Goal: Task Accomplishment & Management: Manage account settings

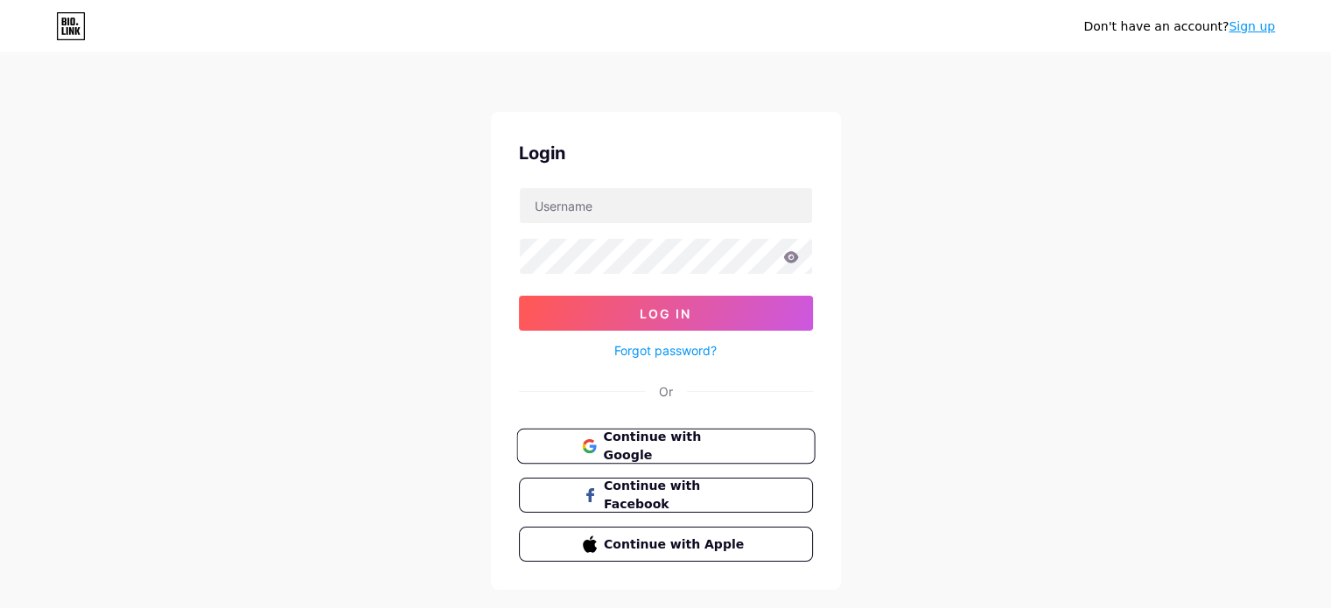
click at [786, 443] on button "Continue with Google" at bounding box center [665, 447] width 298 height 36
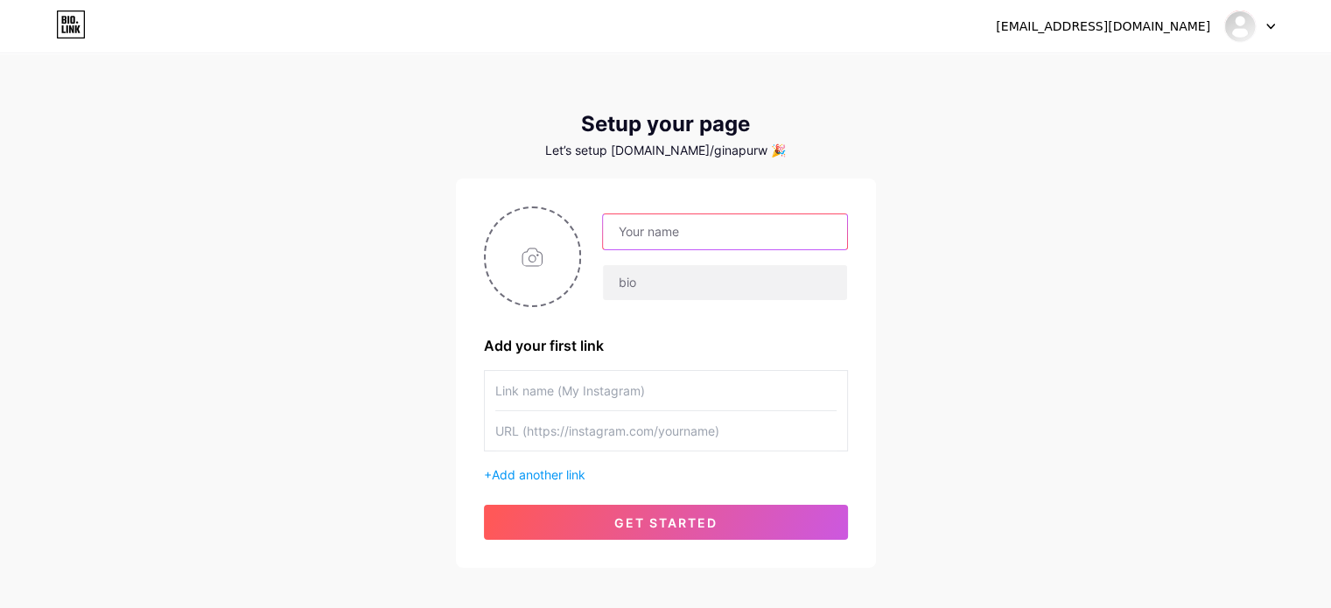
click at [724, 234] on input "text" at bounding box center [724, 231] width 243 height 35
type input "G"
click at [688, 232] on input "text" at bounding box center [724, 231] width 243 height 35
type input "g"
type input "[PERSON_NAME]"
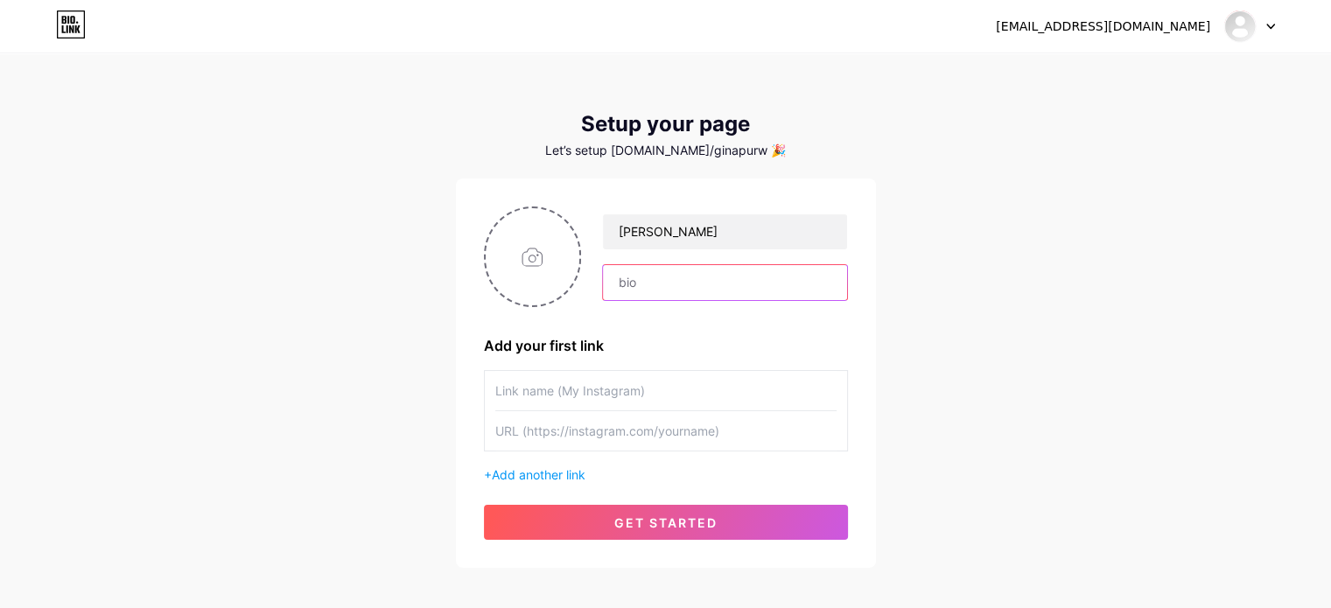
click at [700, 284] on input "text" at bounding box center [724, 282] width 243 height 35
click at [606, 398] on input "text" at bounding box center [665, 390] width 341 height 39
type input "Youtube"
click at [630, 440] on input "text" at bounding box center [665, 430] width 341 height 39
paste input "[URL][DOMAIN_NAME]"
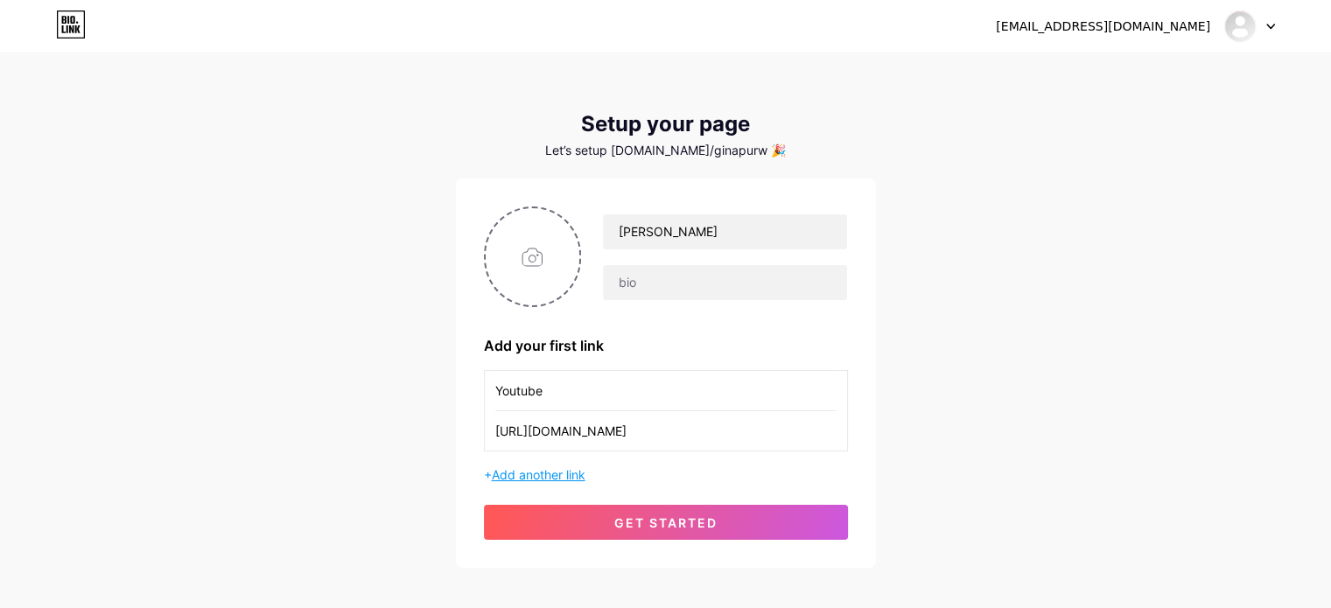
type input "[URL][DOMAIN_NAME]"
click at [562, 477] on span "Add another link" at bounding box center [539, 474] width 94 height 15
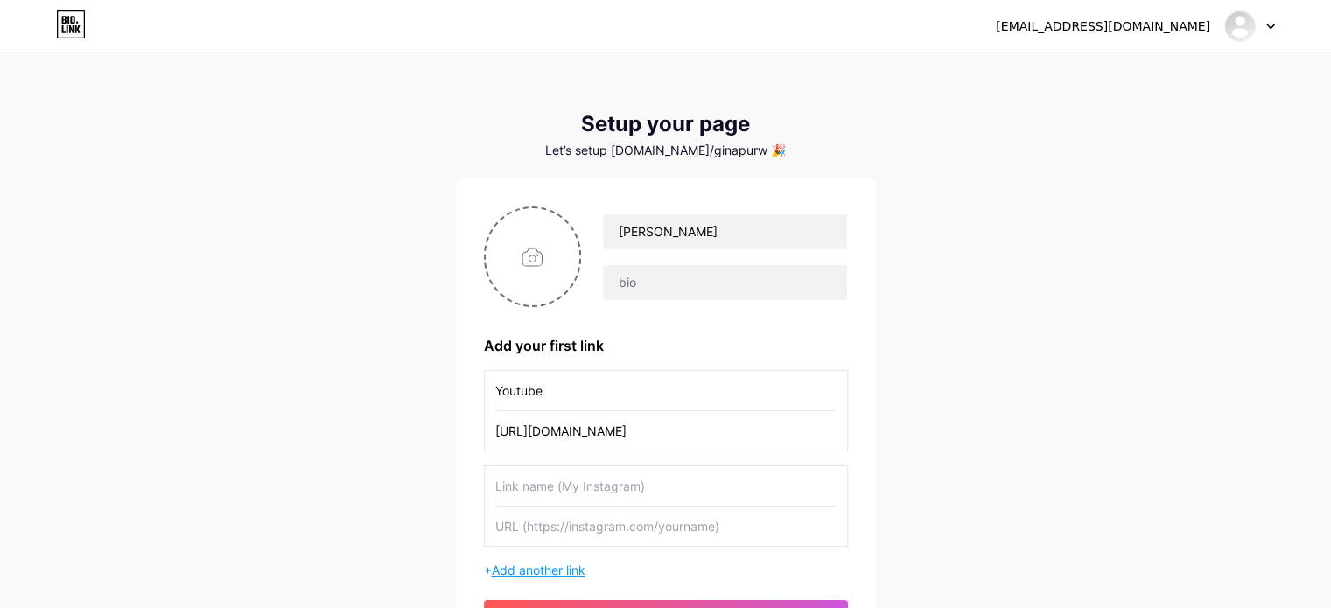
click at [562, 477] on input "text" at bounding box center [665, 486] width 341 height 39
type input "ChatGPT"
click at [588, 538] on input "text" at bounding box center [665, 526] width 341 height 39
paste input "[URL][DOMAIN_NAME]"
type input "[URL][DOMAIN_NAME]"
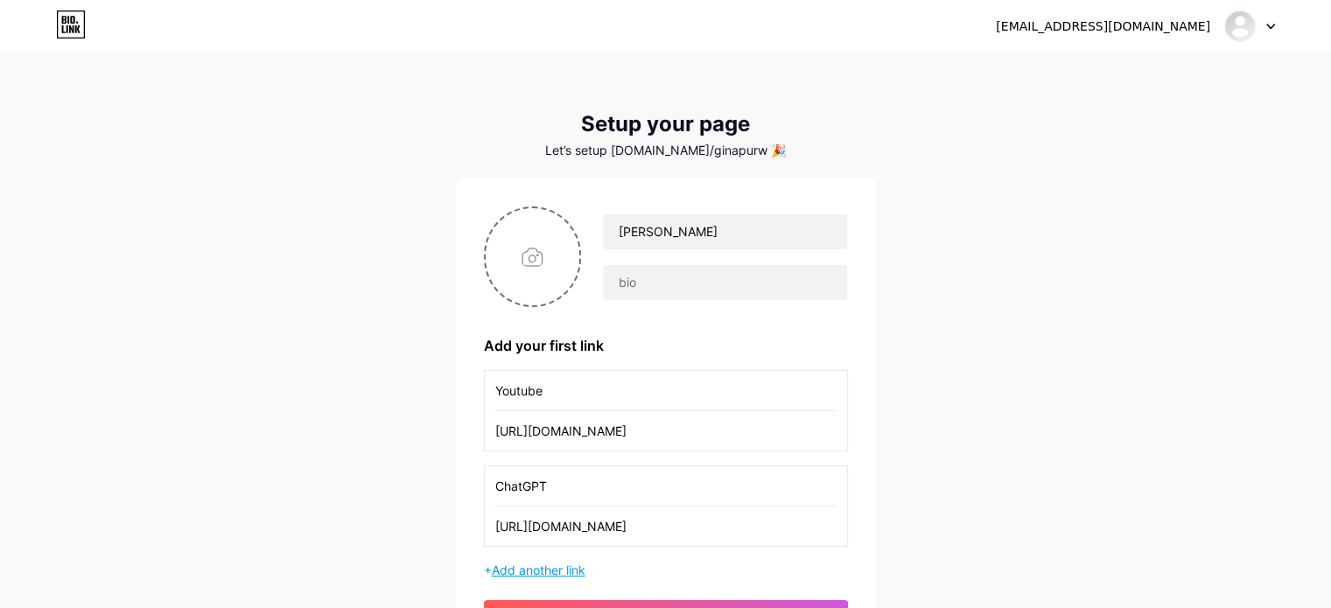
click at [538, 572] on span "Add another link" at bounding box center [539, 570] width 94 height 15
click at [565, 584] on input "text" at bounding box center [665, 581] width 341 height 39
type input "G"
type input "Google"
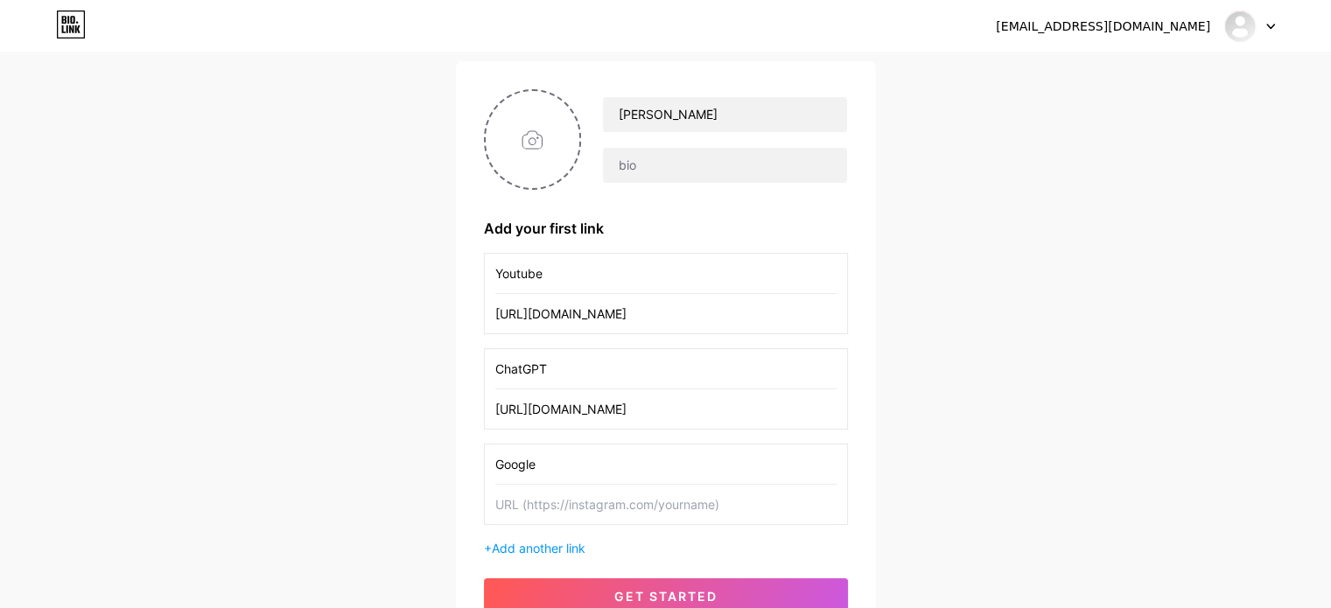
scroll to position [222, 0]
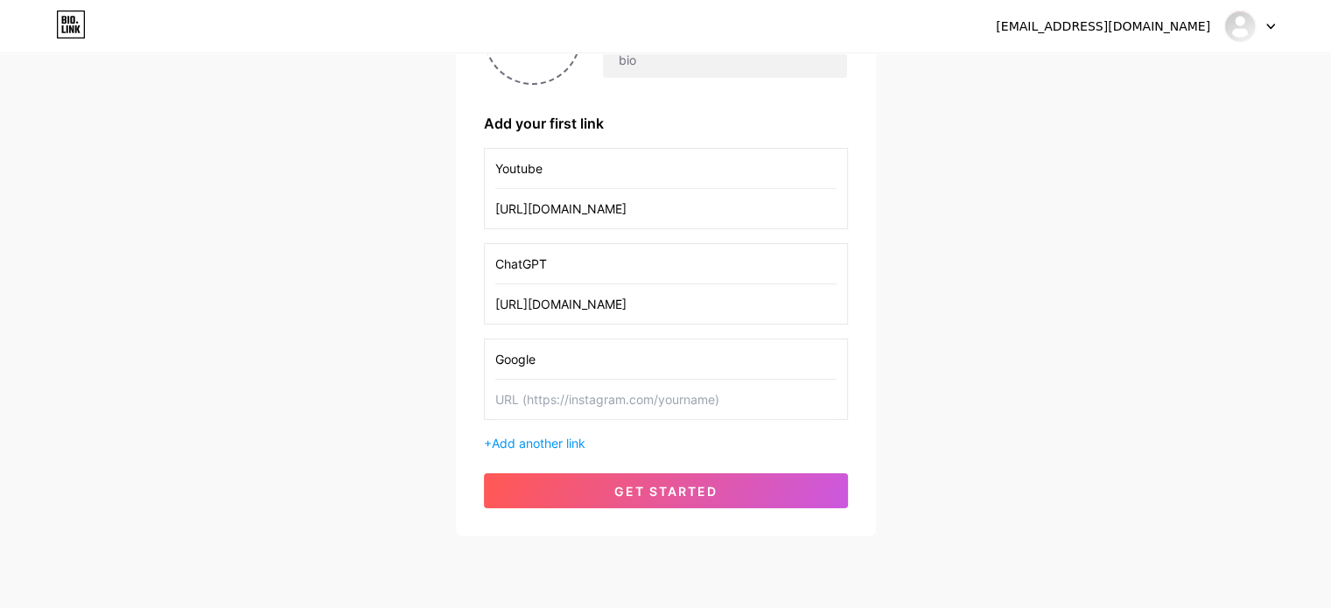
click at [622, 409] on input "text" at bounding box center [665, 399] width 341 height 39
paste input "[URL][DOMAIN_NAME]"
click at [623, 405] on input "[URL][DOMAIN_NAME]" at bounding box center [665, 399] width 341 height 39
click at [699, 404] on input "[URL][DOMAIN_NAME]" at bounding box center [665, 399] width 341 height 39
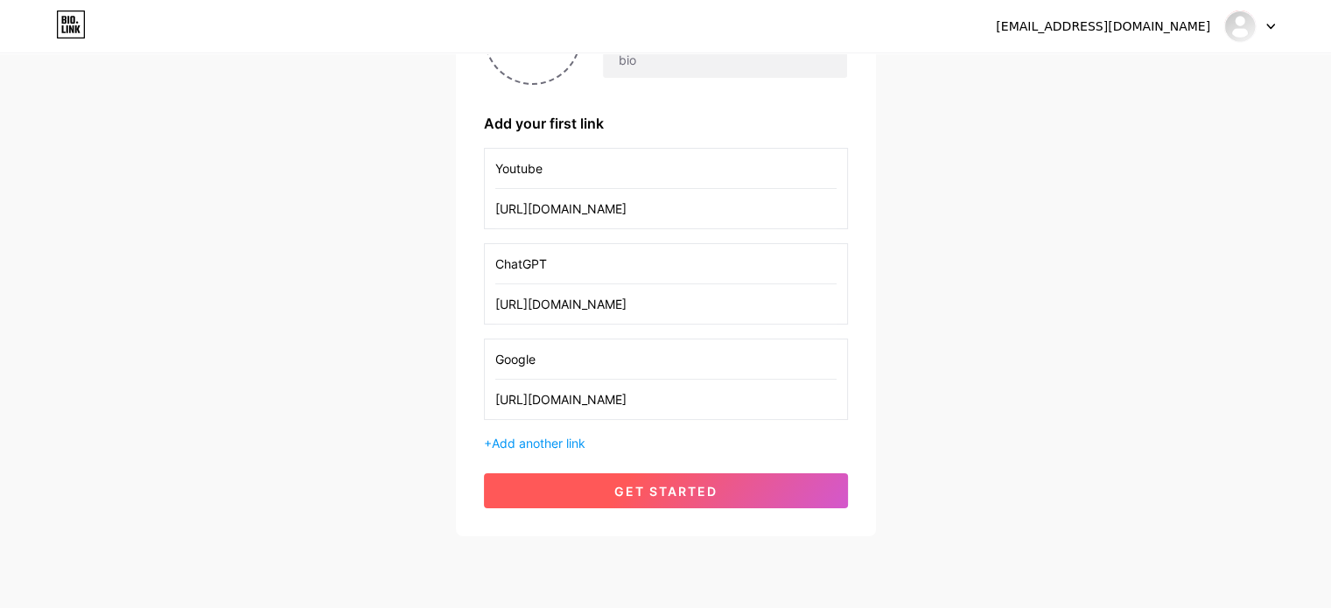
type input "[URL][DOMAIN_NAME]"
click at [671, 493] on span "get started" at bounding box center [665, 491] width 103 height 15
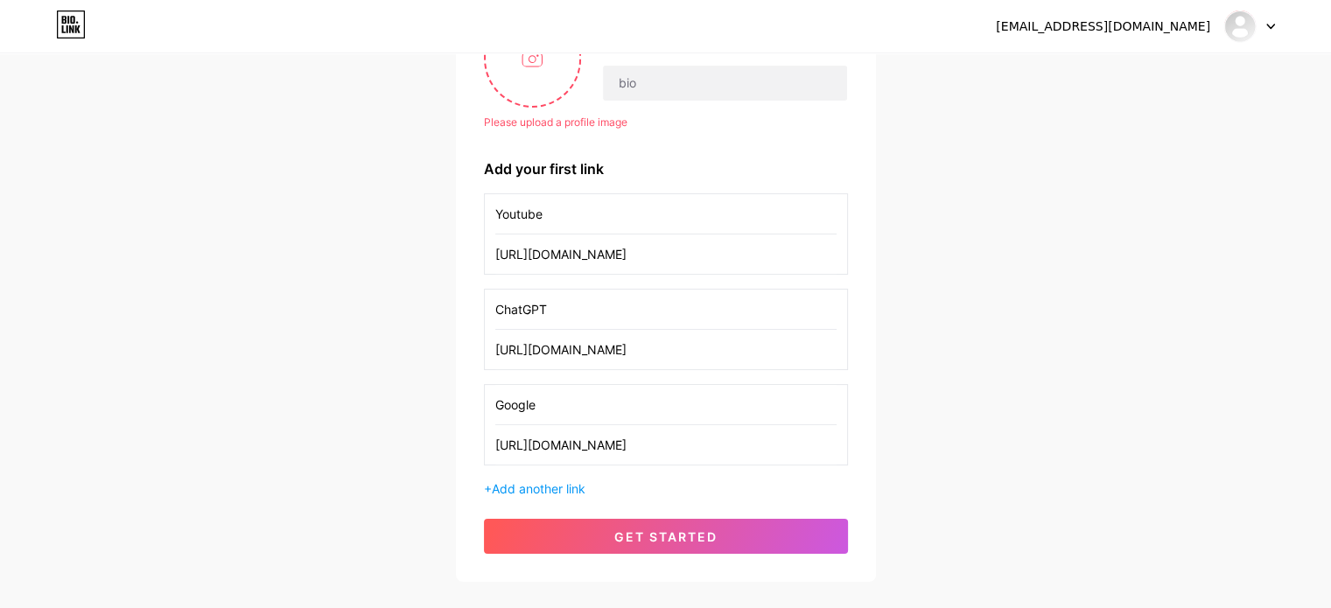
scroll to position [168, 0]
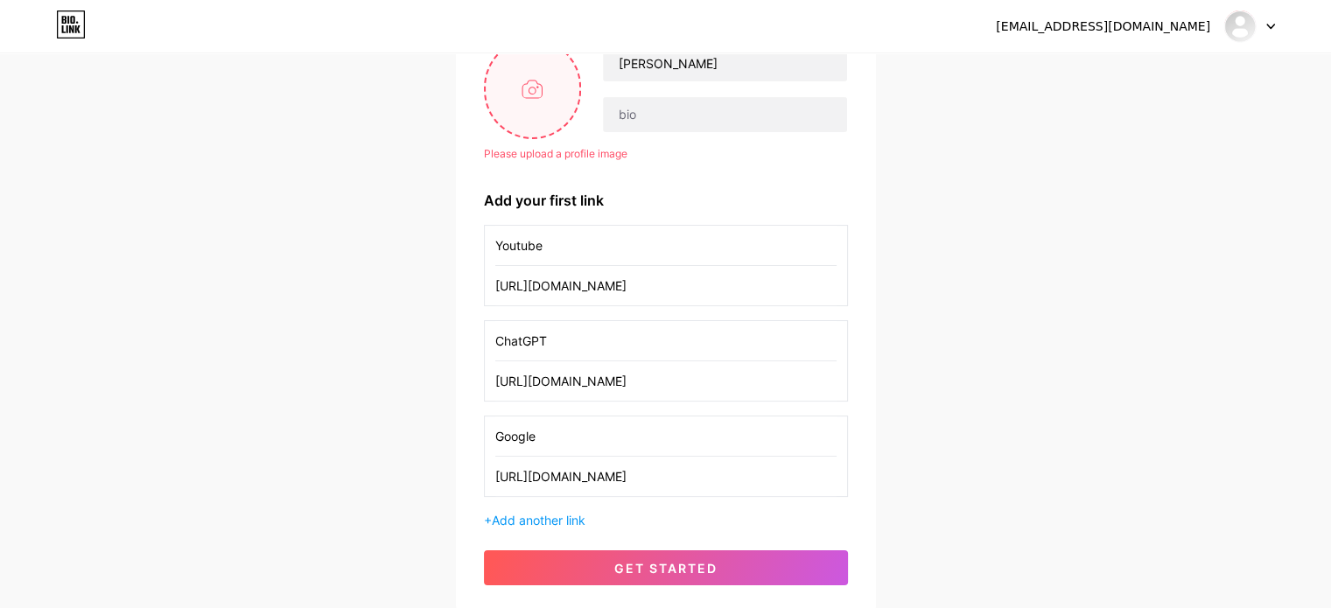
click at [524, 108] on input "file" at bounding box center [533, 88] width 95 height 97
click at [544, 109] on input "file" at bounding box center [533, 88] width 95 height 97
type input "C:\fakepath\WhatsApp Image [DATE] 10.43.42.jpeg"
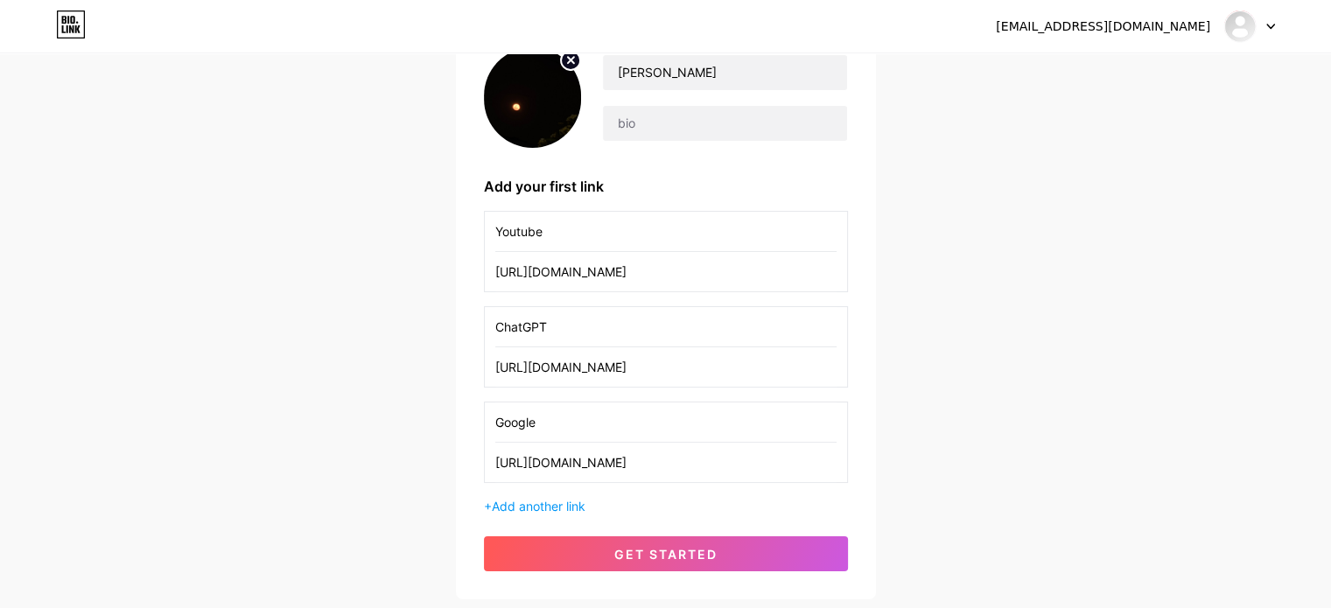
scroll to position [156, 0]
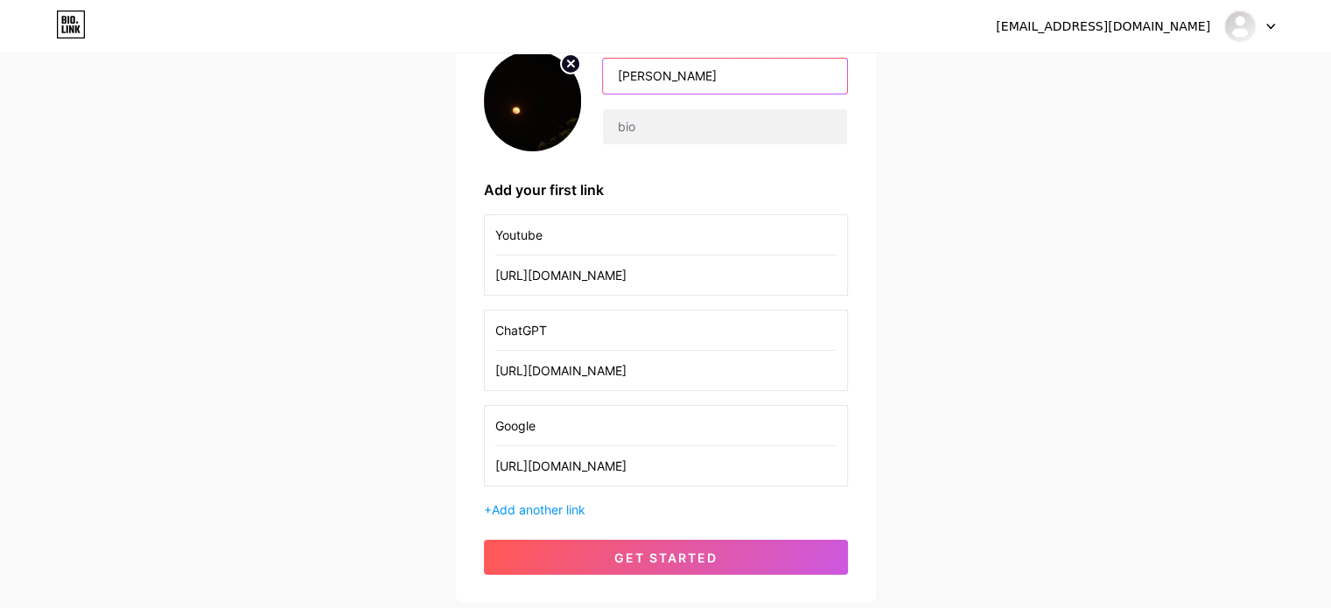
drag, startPoint x: 733, startPoint y: 79, endPoint x: 606, endPoint y: 83, distance: 127.0
click at [606, 83] on input "[PERSON_NAME]" at bounding box center [724, 76] width 243 height 35
type input "G"
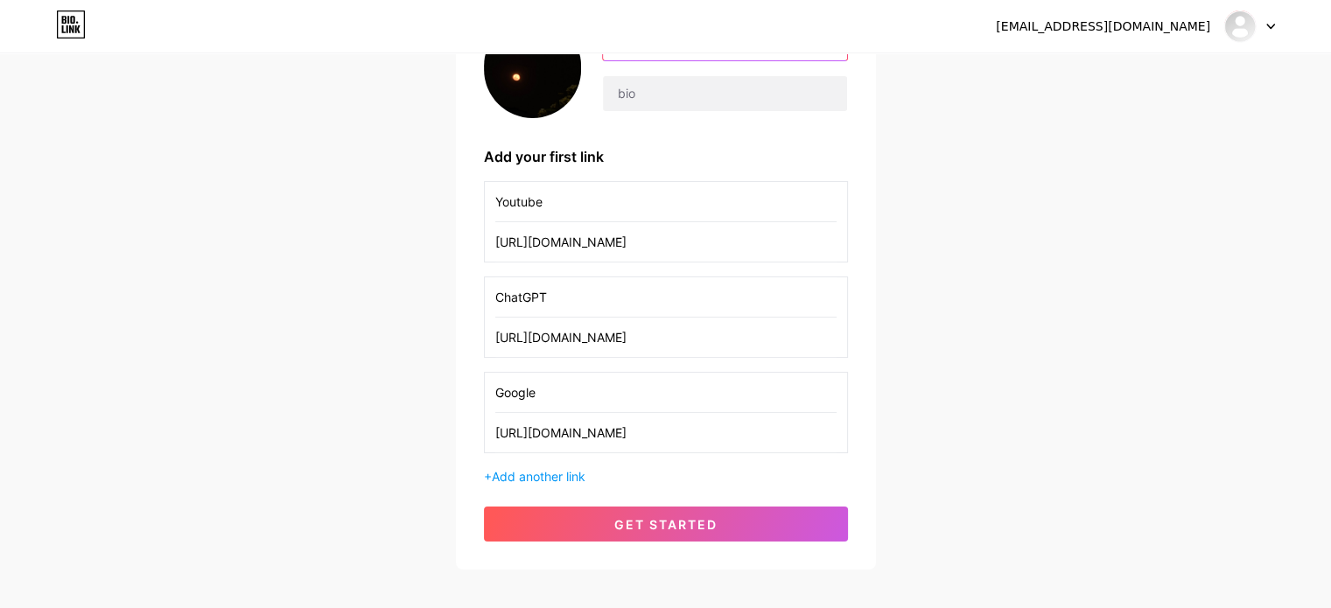
scroll to position [193, 0]
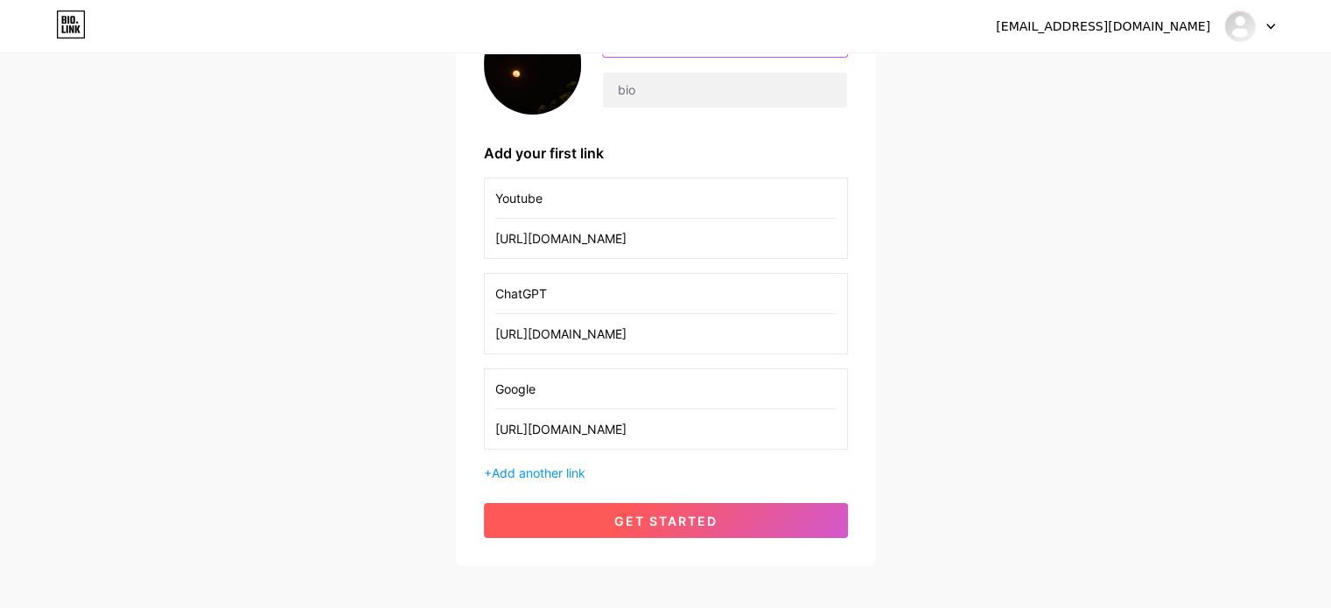
type input "Glascy"
click at [720, 509] on button "get started" at bounding box center [666, 520] width 364 height 35
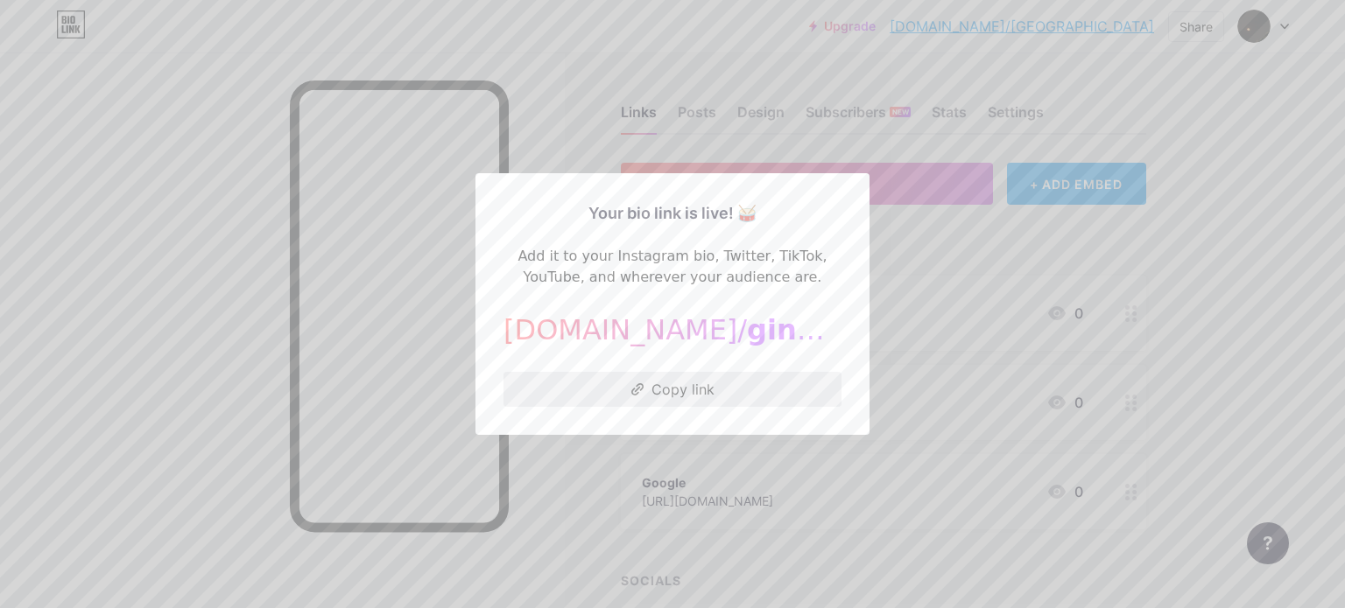
click at [743, 382] on button "Copy link" at bounding box center [672, 389] width 338 height 35
click at [915, 297] on div at bounding box center [672, 304] width 1345 height 608
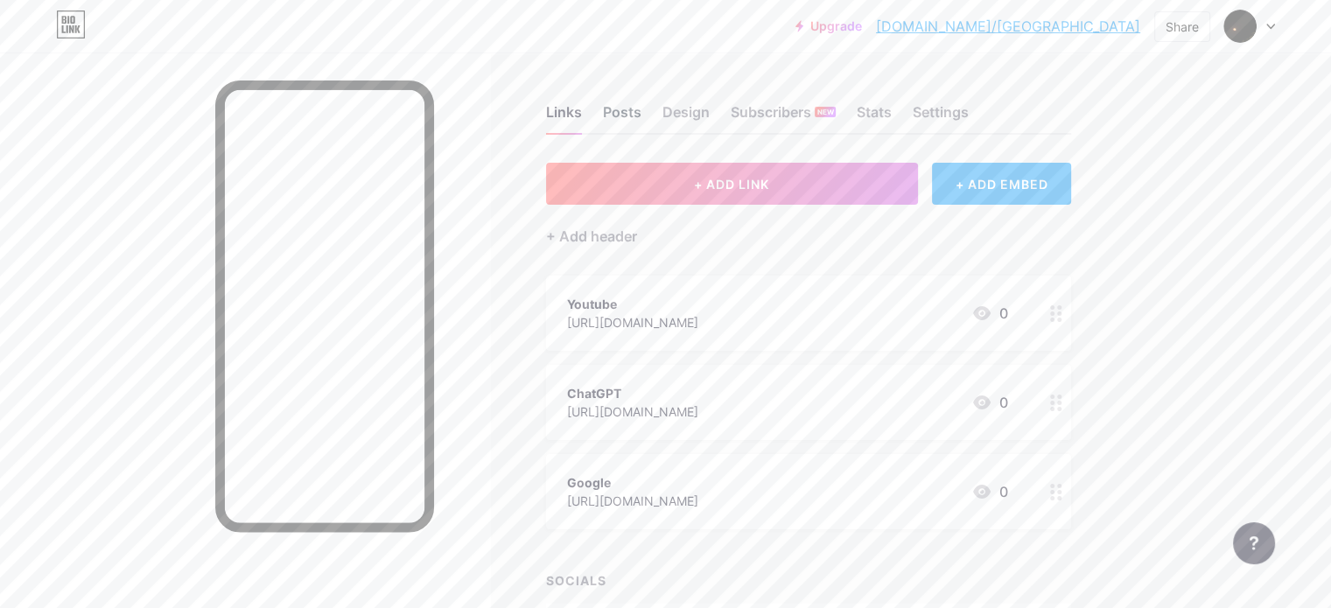
click at [704, 101] on div "Links Posts Design Subscribers NEW Stats Settings" at bounding box center [808, 104] width 525 height 61
click at [642, 113] on div "Posts" at bounding box center [622, 118] width 39 height 32
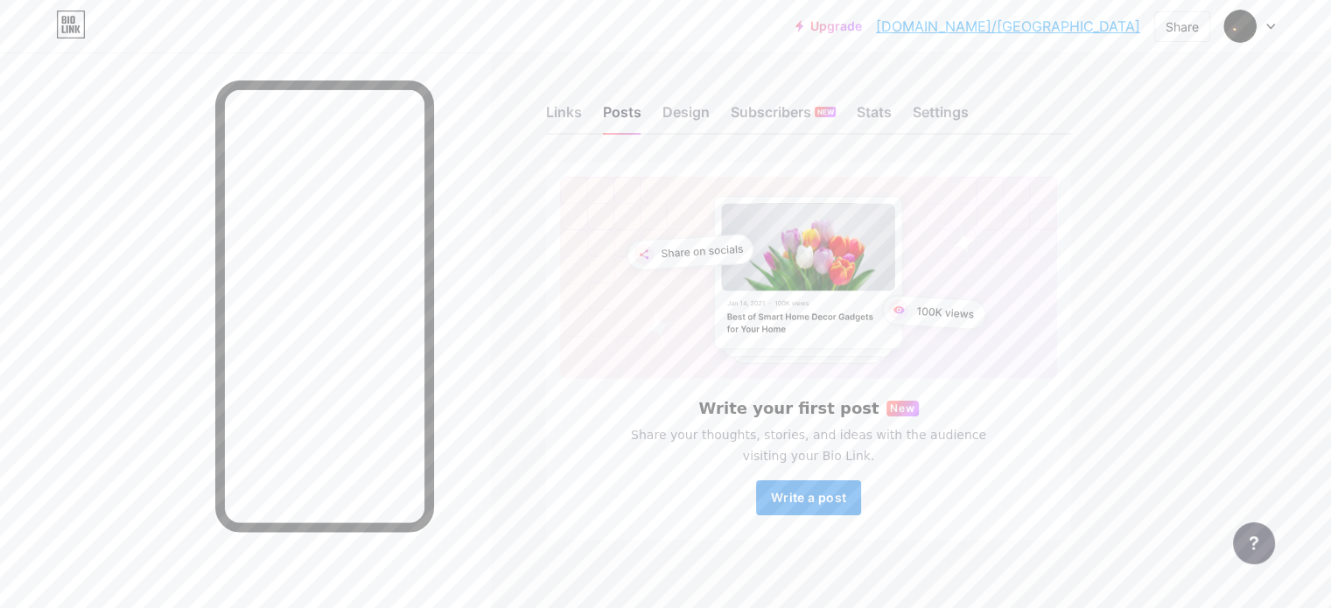
click at [846, 496] on span "Write a post" at bounding box center [808, 497] width 75 height 15
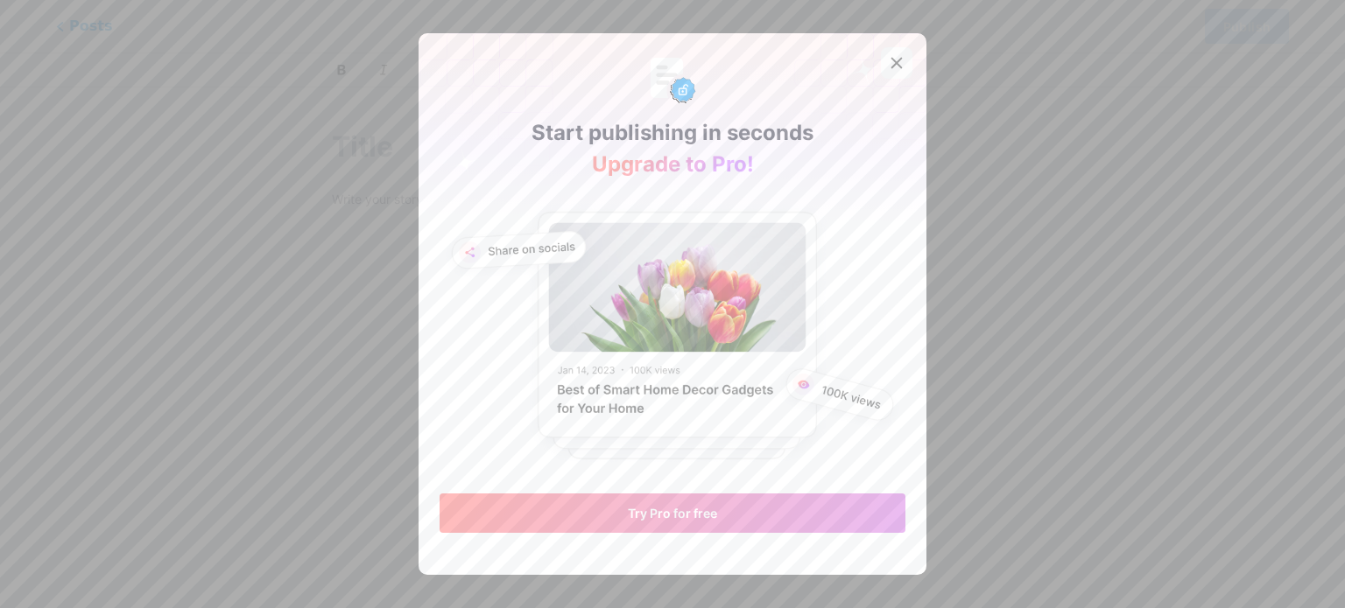
click at [892, 61] on icon at bounding box center [897, 64] width 10 height 10
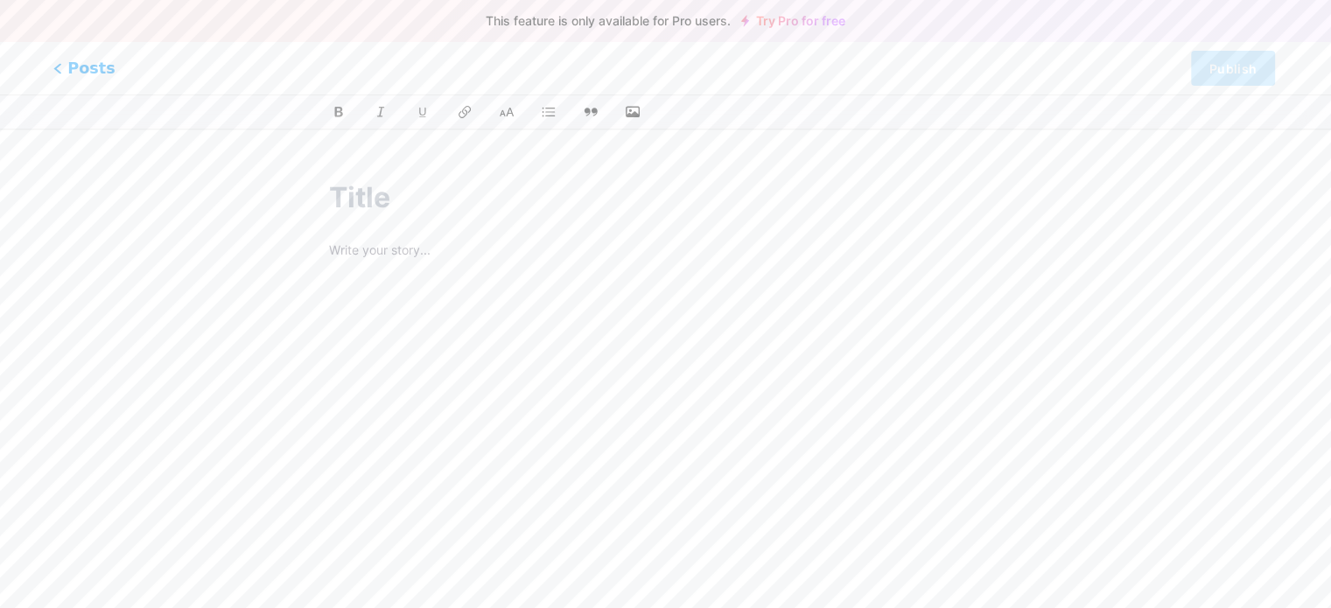
click at [75, 67] on span "Posts" at bounding box center [84, 68] width 62 height 23
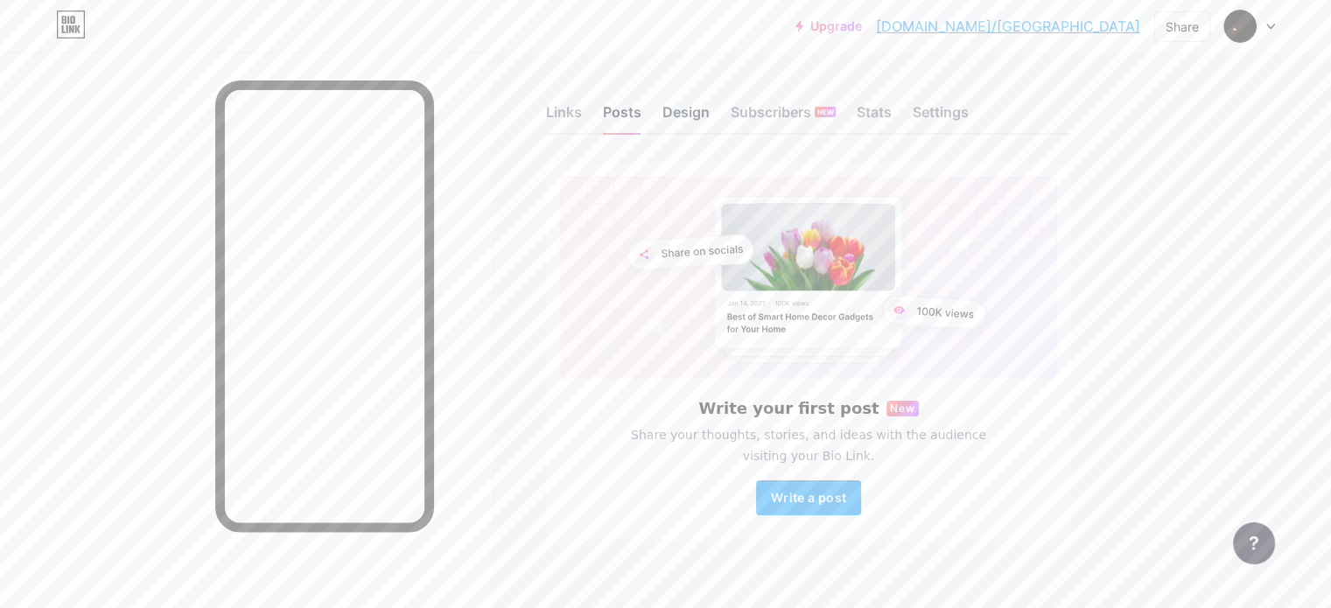
click at [710, 116] on div "Design" at bounding box center [686, 118] width 47 height 32
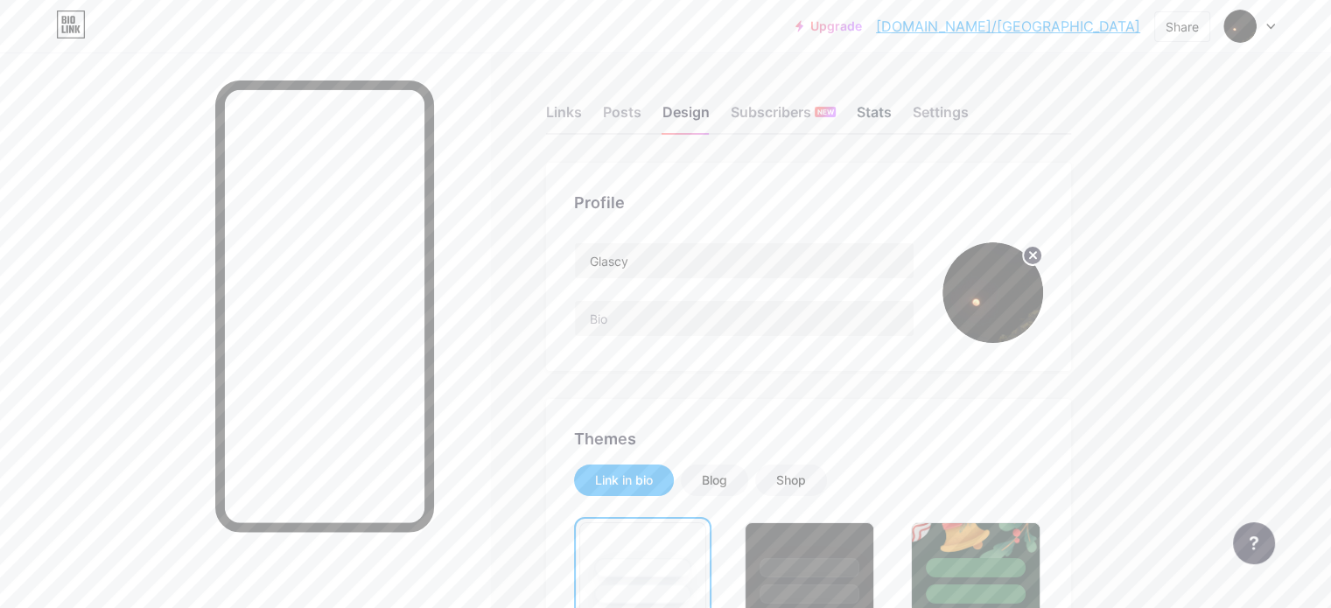
click at [892, 119] on div "Stats" at bounding box center [874, 118] width 35 height 32
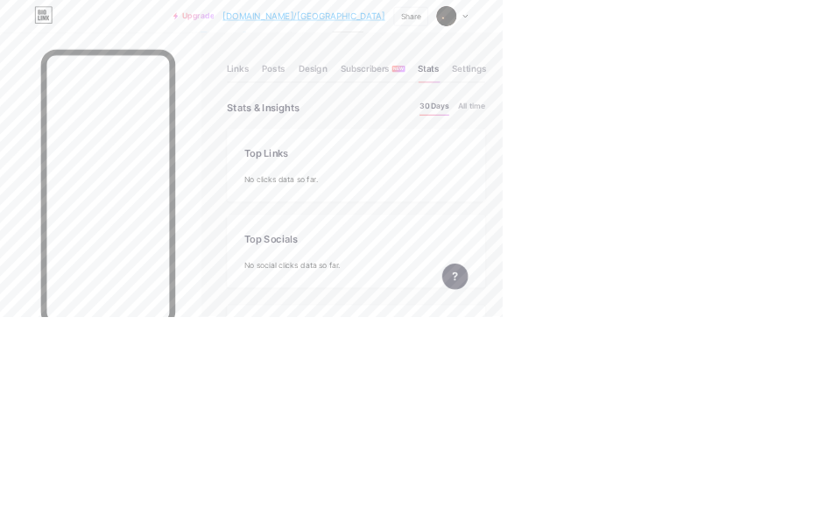
scroll to position [874826, 874522]
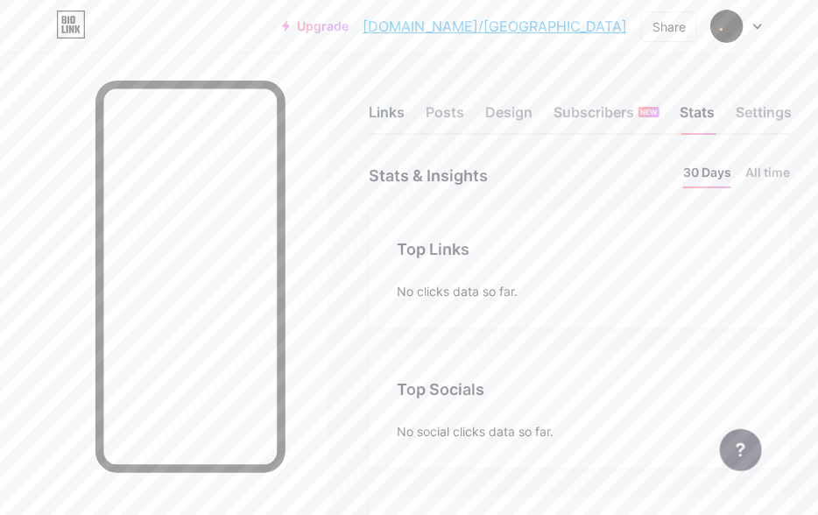
click at [385, 109] on div "Links" at bounding box center [387, 118] width 36 height 32
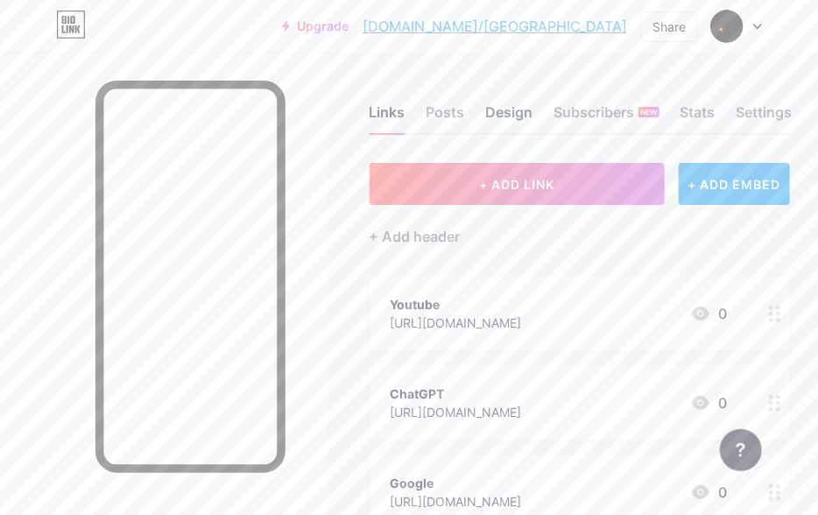
click at [533, 116] on div "Design" at bounding box center [509, 118] width 47 height 32
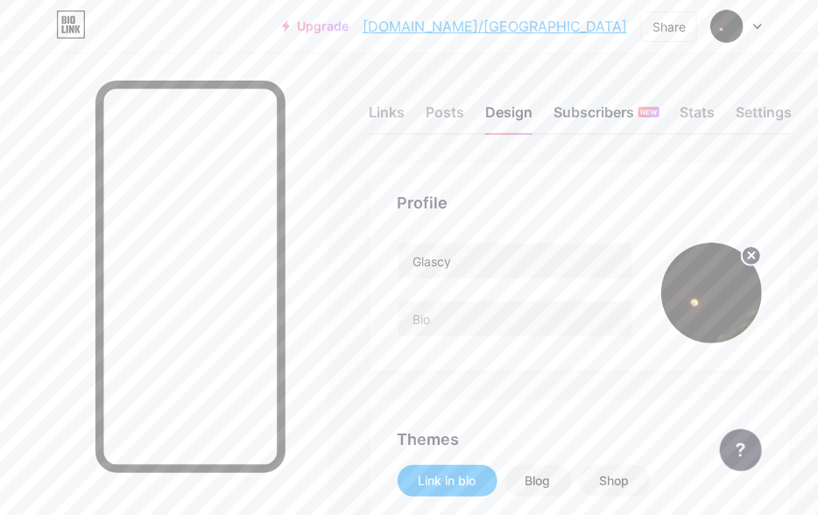
click at [631, 114] on div "Subscribers NEW" at bounding box center [606, 118] width 105 height 32
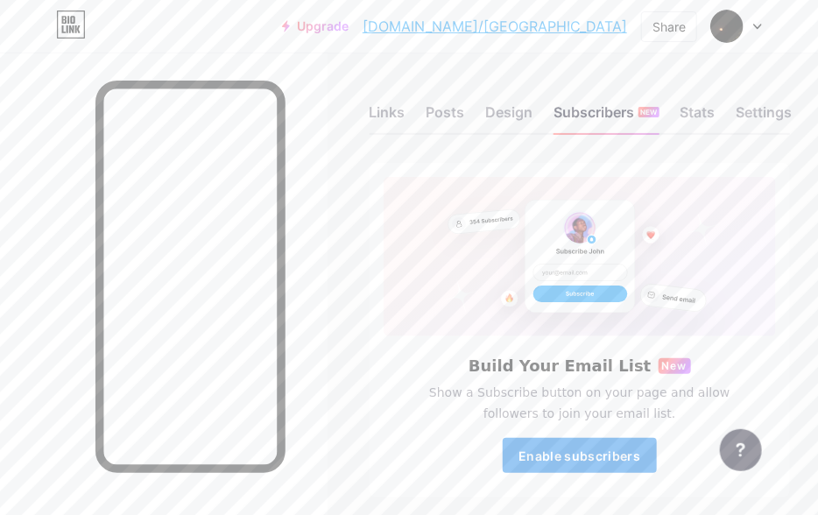
click at [589, 458] on span "Enable subscribers" at bounding box center [579, 455] width 122 height 15
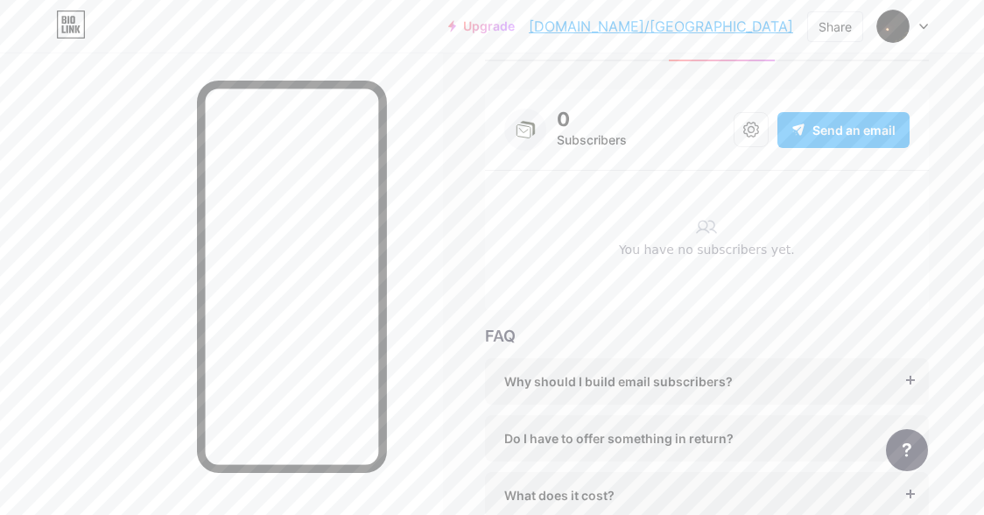
scroll to position [72, 0]
click at [759, 127] on icon at bounding box center [751, 131] width 16 height 16
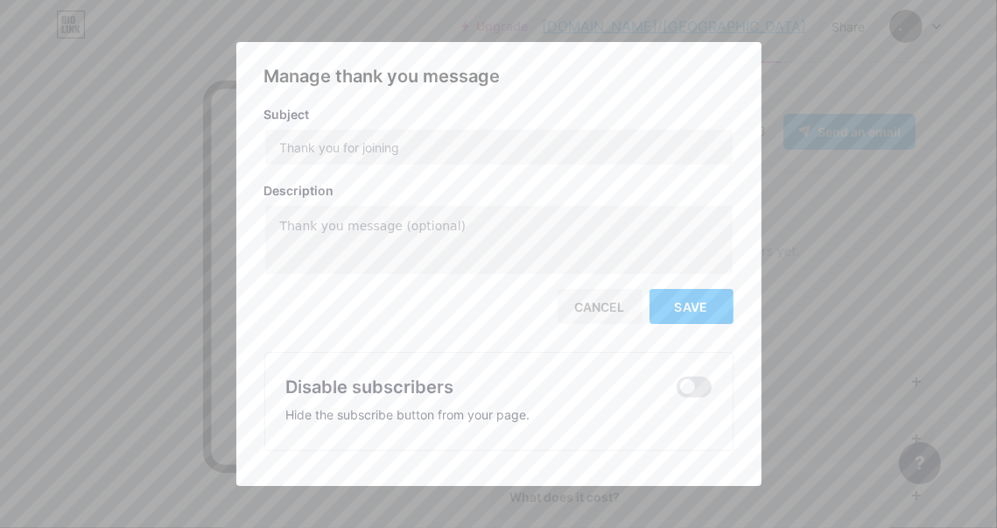
click at [811, 127] on div at bounding box center [498, 264] width 997 height 528
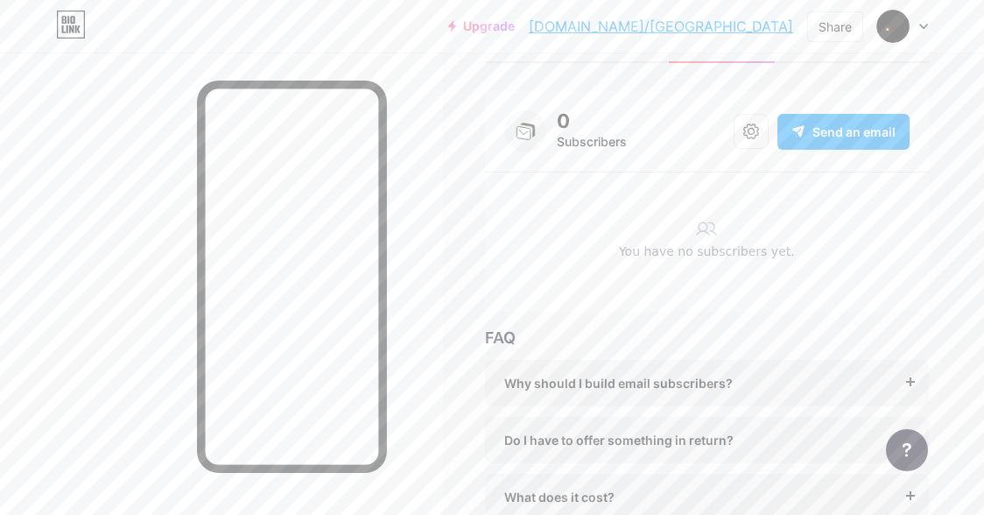
click at [727, 227] on div "You have no subscribers yet." at bounding box center [706, 251] width 405 height 122
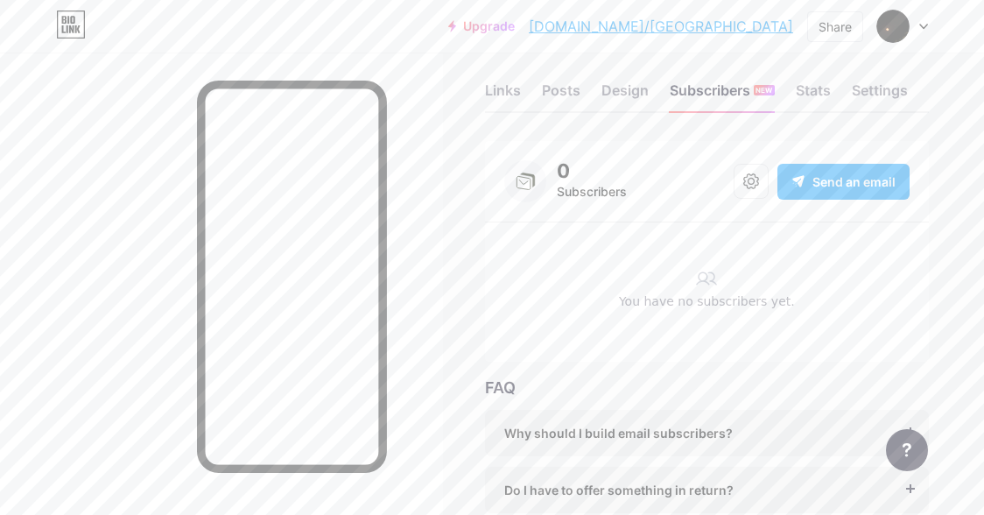
scroll to position [16, 0]
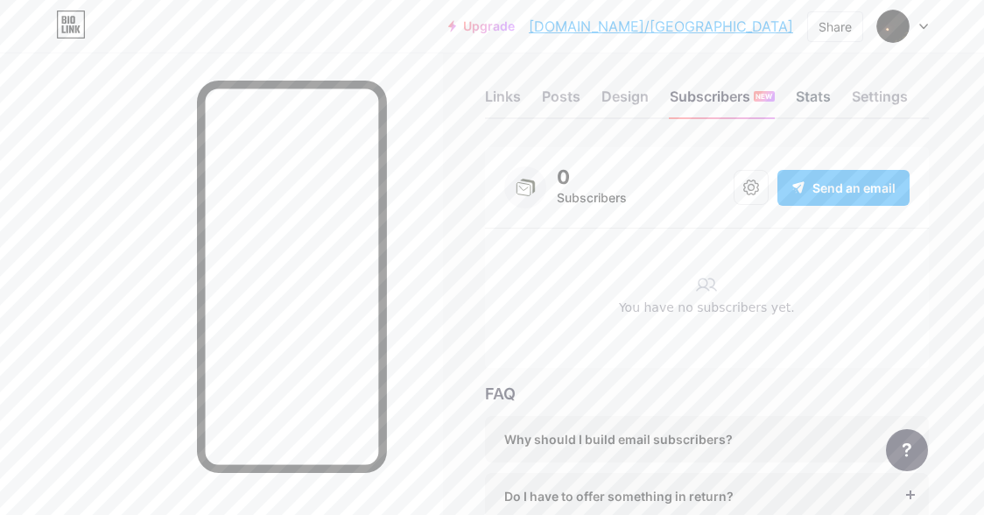
click at [808, 97] on div "Stats" at bounding box center [813, 102] width 35 height 32
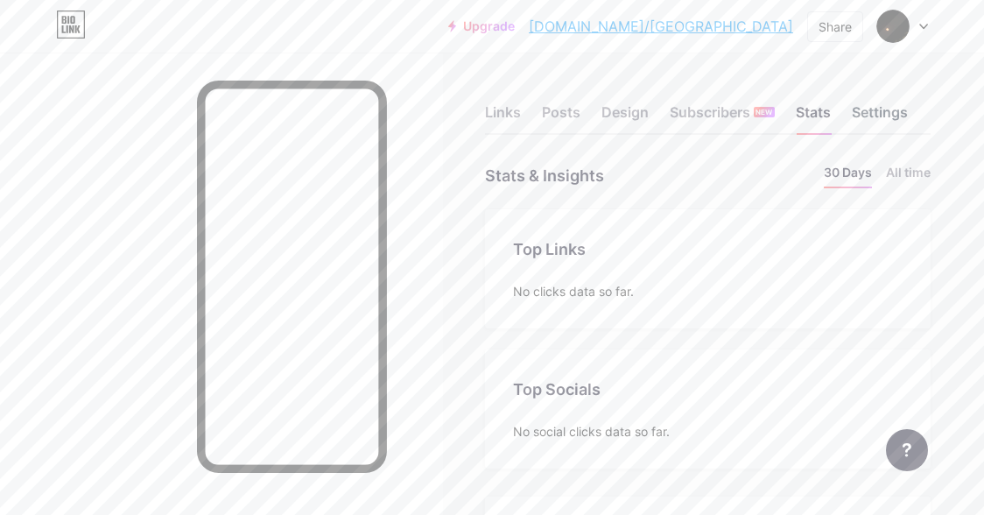
click at [881, 115] on div "Settings" at bounding box center [880, 118] width 56 height 32
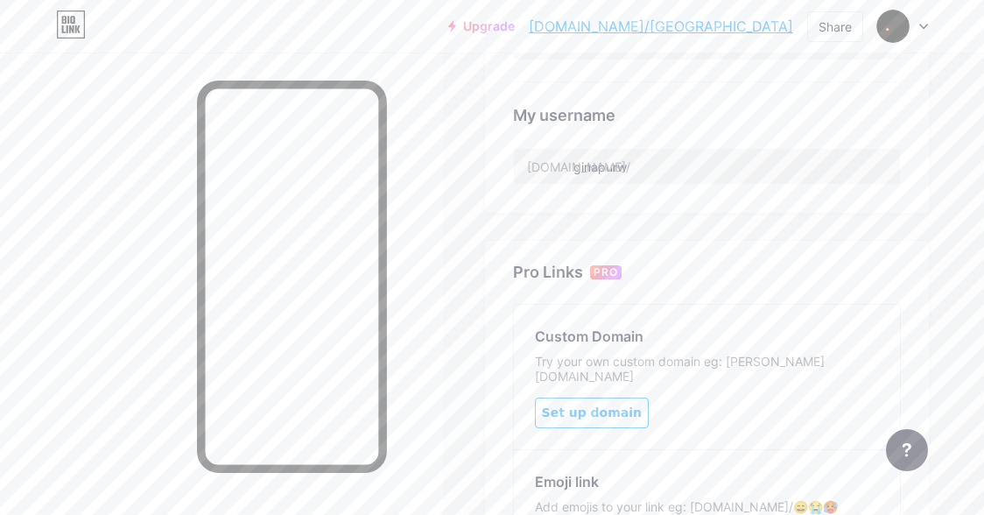
scroll to position [671, 0]
click at [697, 154] on input "ginapurw" at bounding box center [707, 168] width 386 height 35
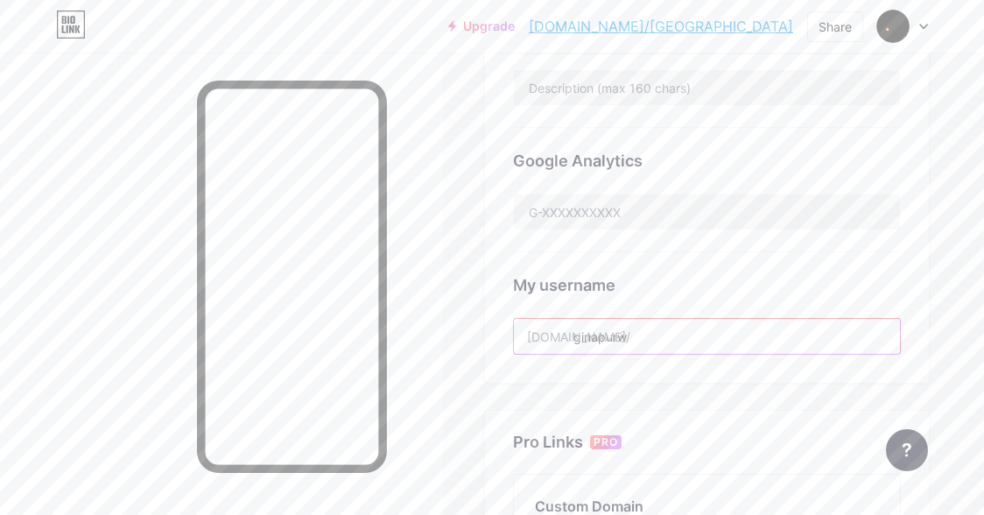
scroll to position [0, 0]
